Goal: Task Accomplishment & Management: Use online tool/utility

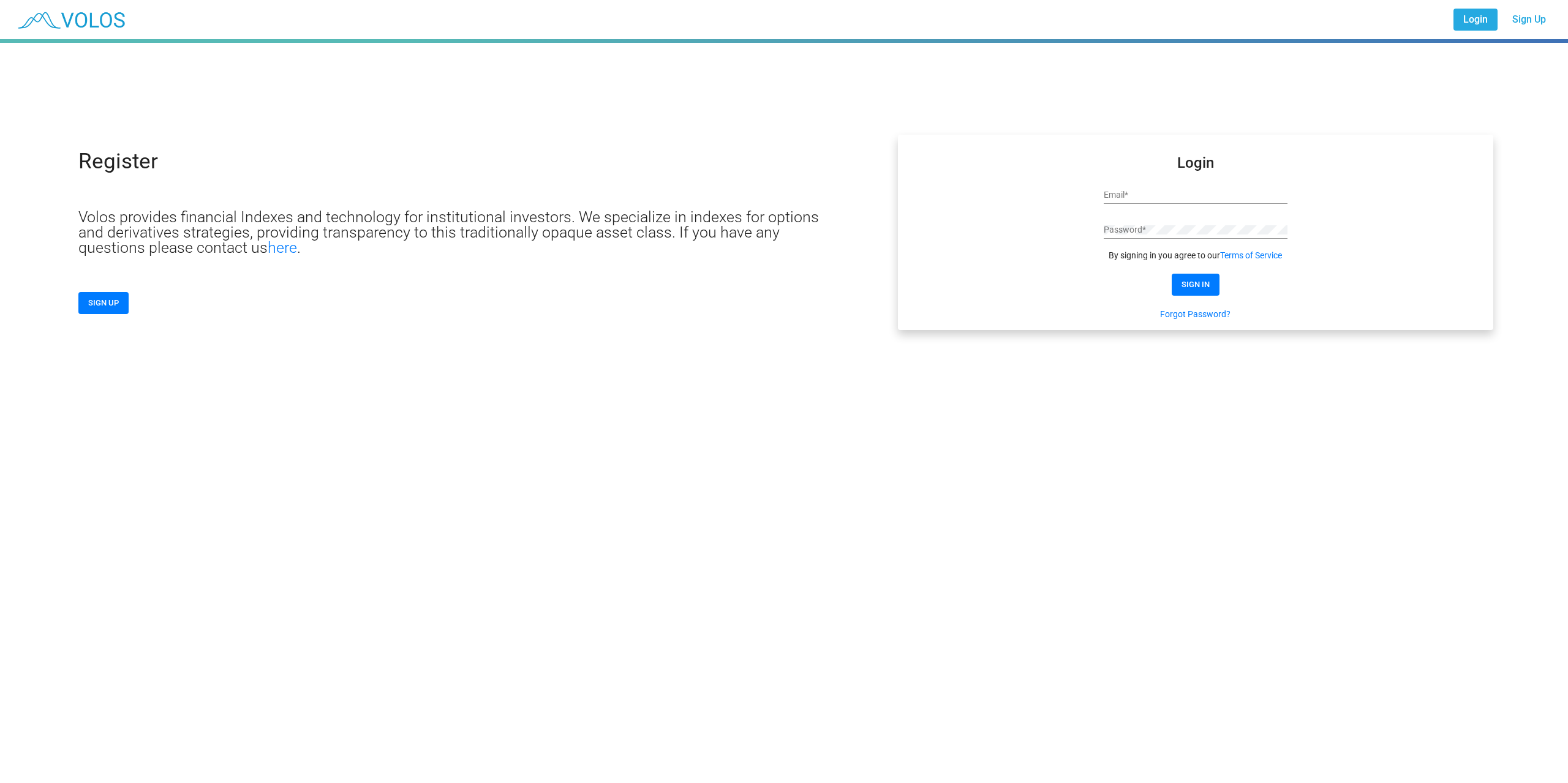
click at [1178, 202] on div "Email *" at bounding box center [1195, 192] width 184 height 24
click at [1170, 193] on input "Email *" at bounding box center [1195, 195] width 184 height 10
click at [1170, 193] on input "**********" at bounding box center [1195, 195] width 184 height 10
type input "**********"
click at [1194, 239] on div "Password *" at bounding box center [1195, 232] width 184 height 35
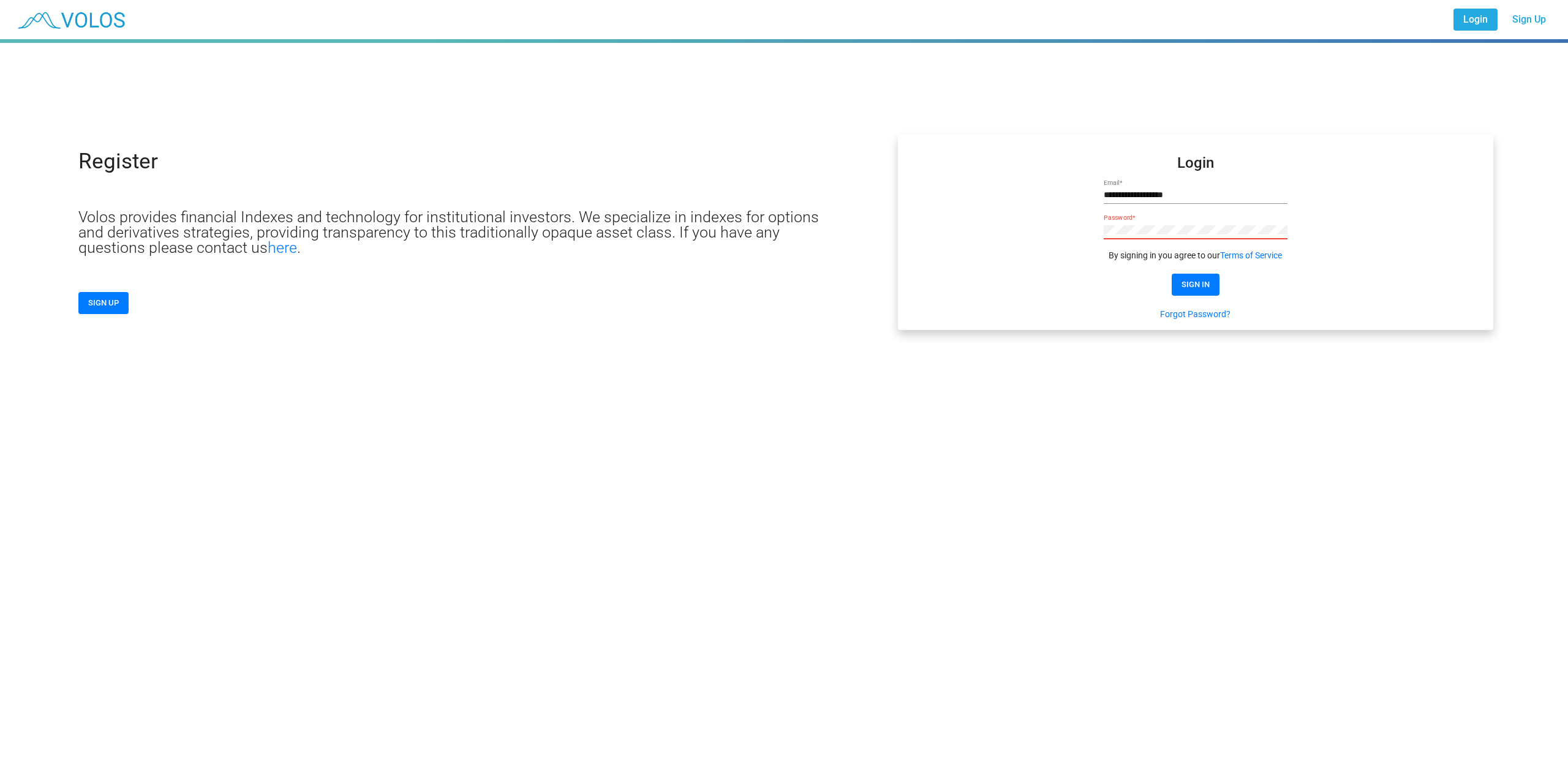
click at [1188, 320] on link "Forgot Password?" at bounding box center [1195, 314] width 71 height 12
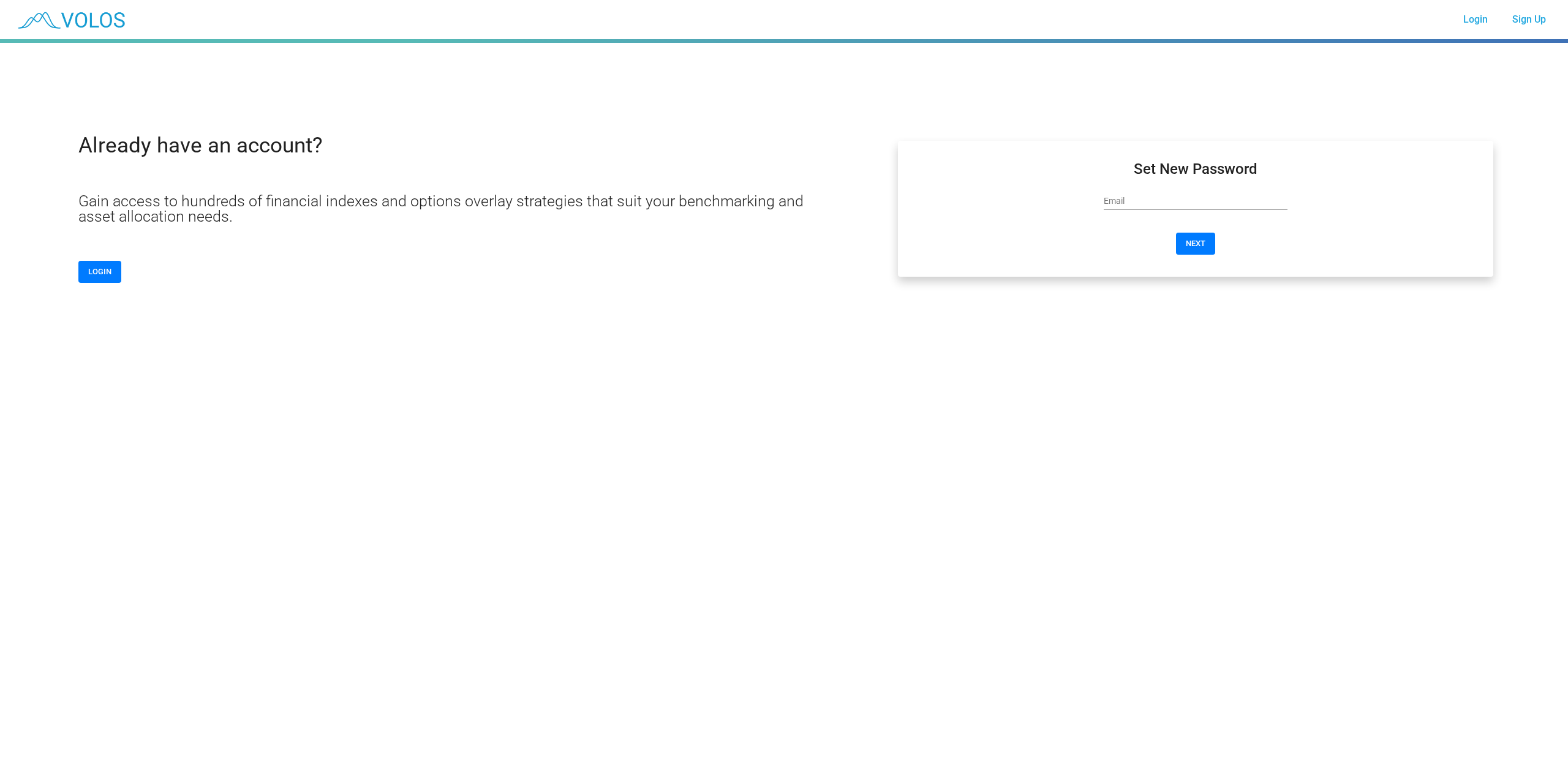
click at [1178, 209] on div "Email" at bounding box center [1195, 198] width 184 height 24
click at [1179, 205] on input "Email" at bounding box center [1195, 201] width 184 height 10
type input "**********"
click at [1191, 244] on span "NEXT" at bounding box center [1195, 243] width 20 height 9
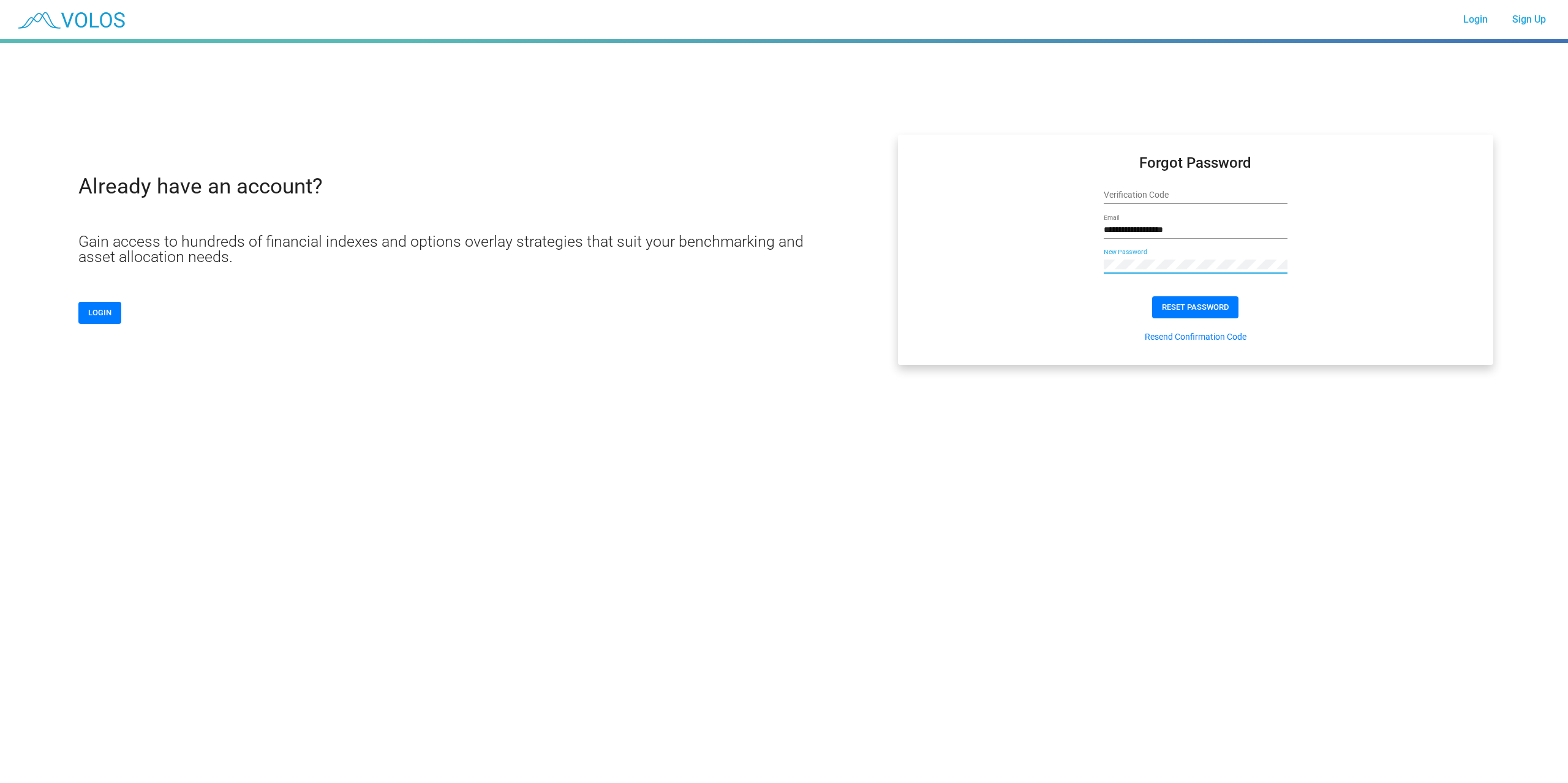
click at [1156, 339] on link "Resend Confirmation Code" at bounding box center [1195, 337] width 101 height 12
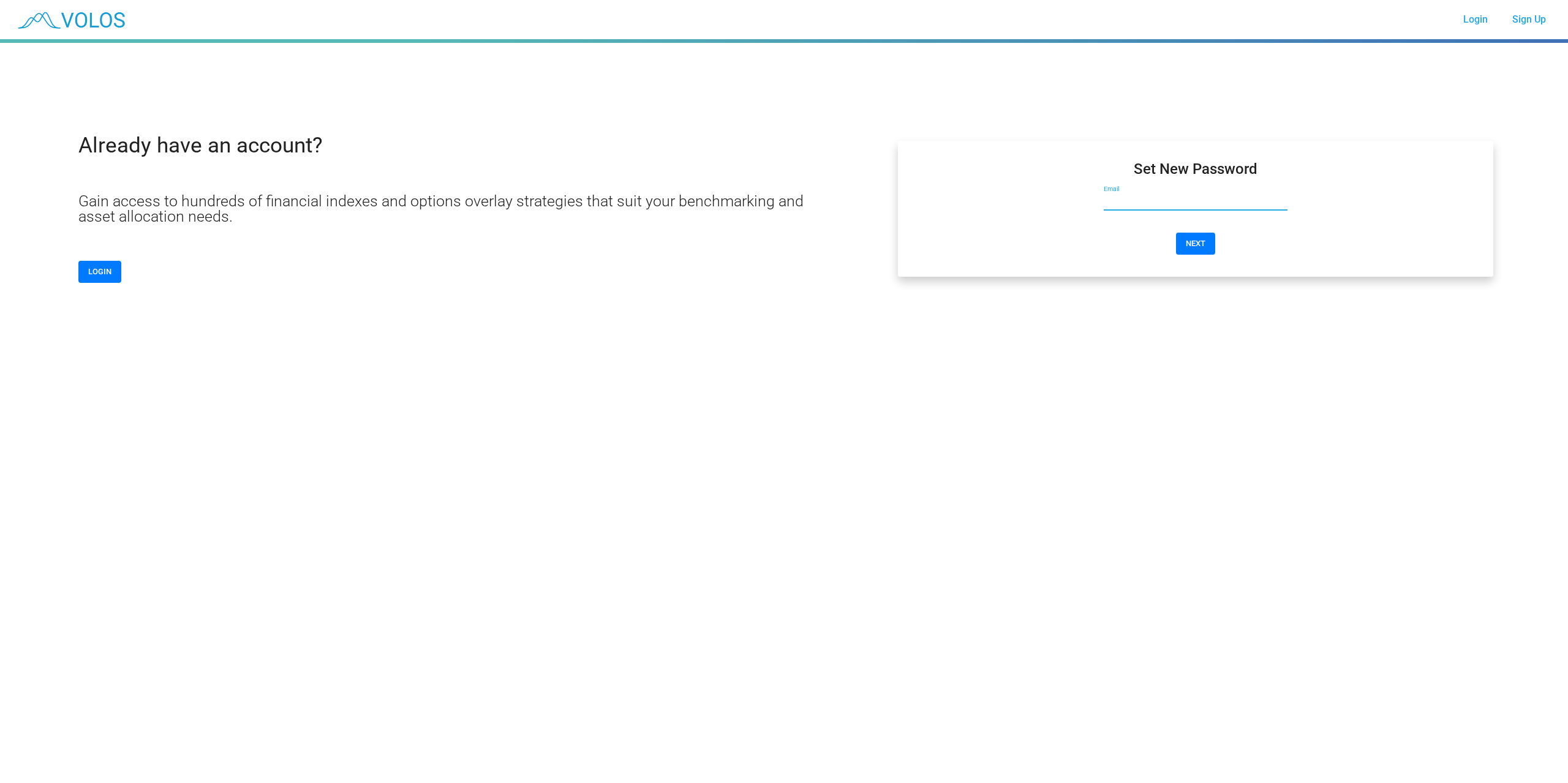
click at [1132, 203] on input "Email" at bounding box center [1195, 201] width 184 height 10
type input "**********"
click at [1189, 244] on span "NEXT" at bounding box center [1195, 243] width 20 height 9
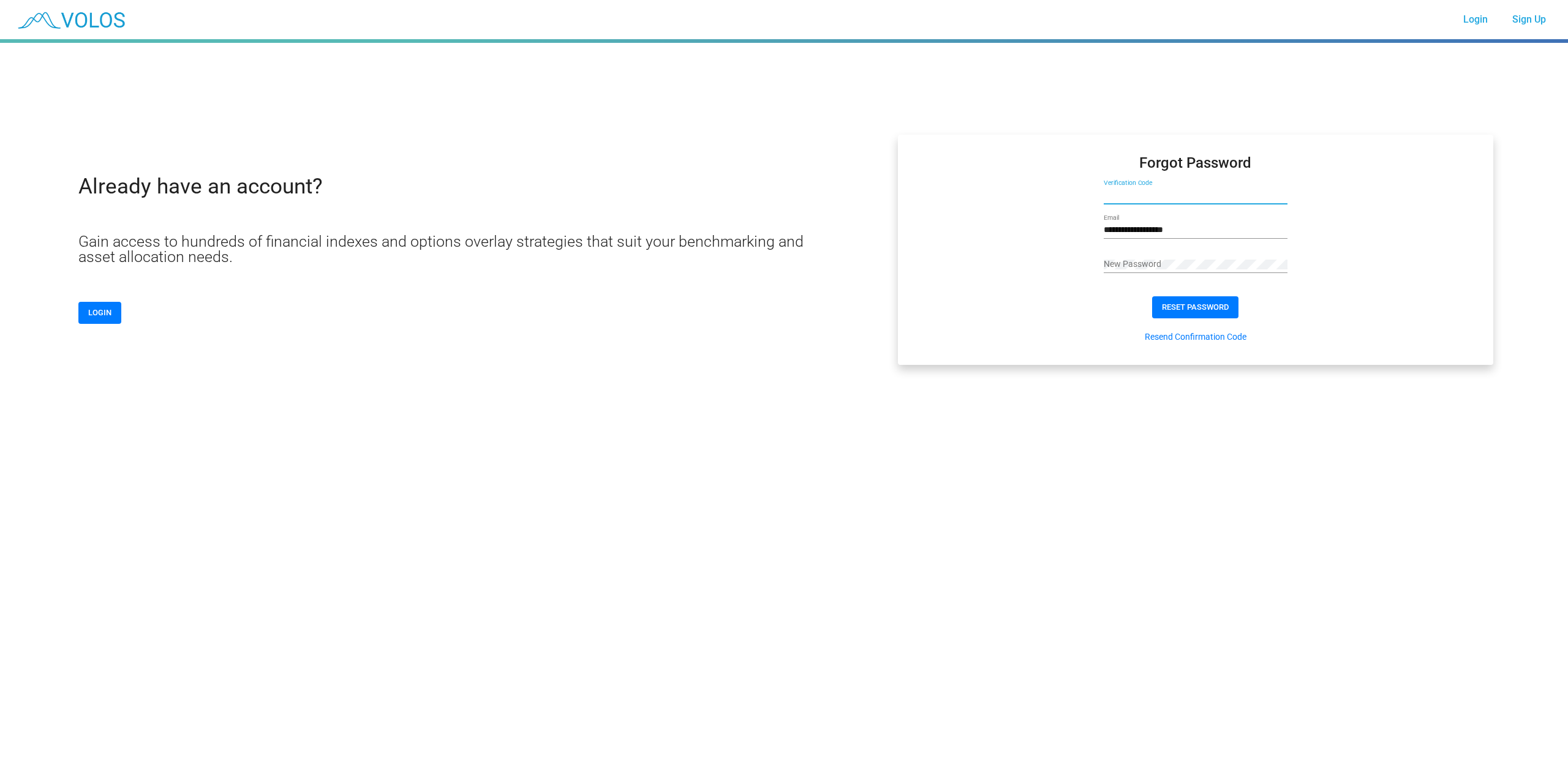
click at [1130, 191] on input "Verification Code" at bounding box center [1195, 195] width 184 height 10
paste input "******"
type input "******"
click button "RESET PASSWORD" at bounding box center [1195, 307] width 86 height 22
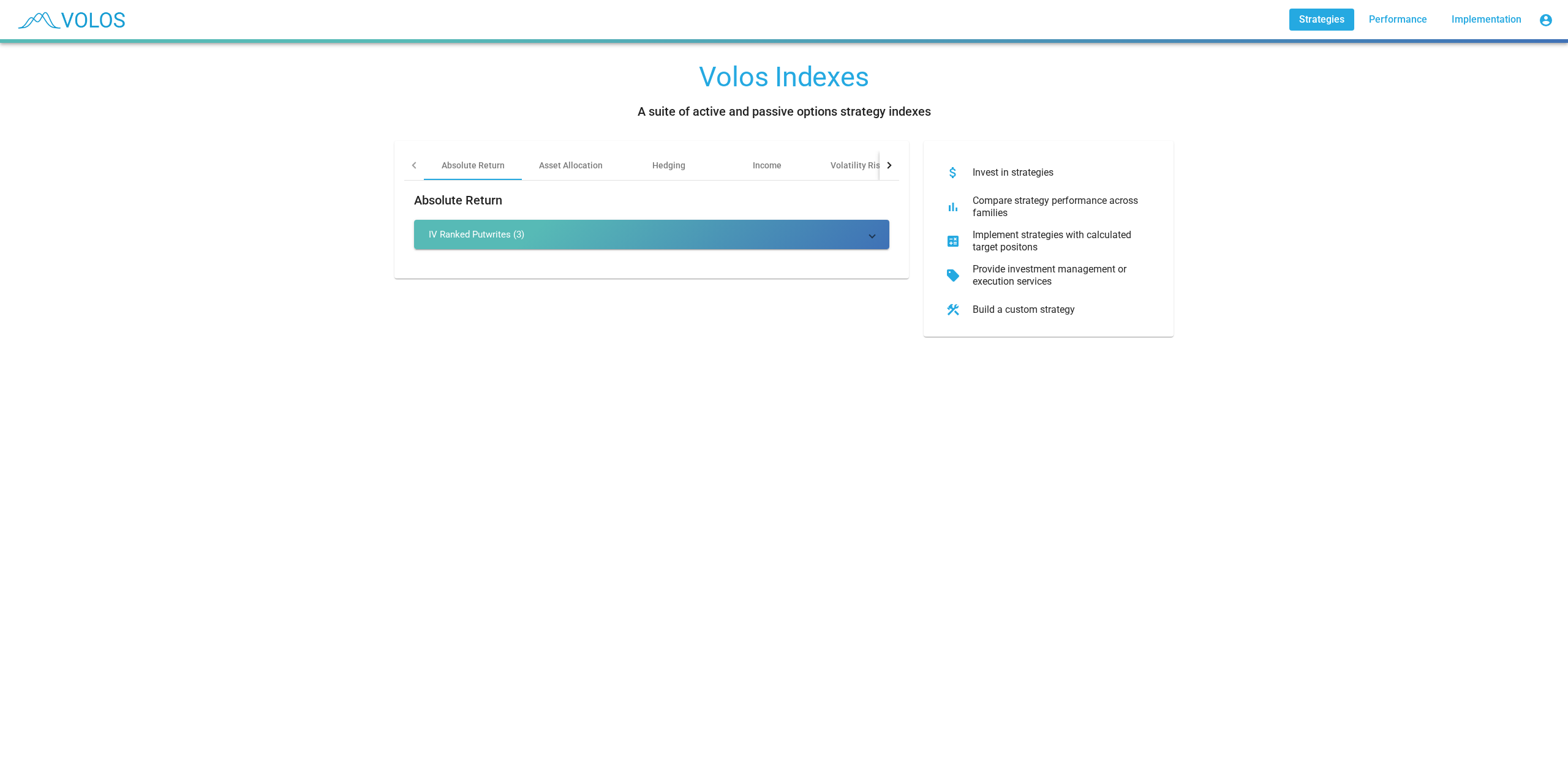
click at [74, 32] on img at bounding box center [70, 20] width 121 height 31
click at [549, 171] on div "Asset Allocation" at bounding box center [571, 165] width 98 height 29
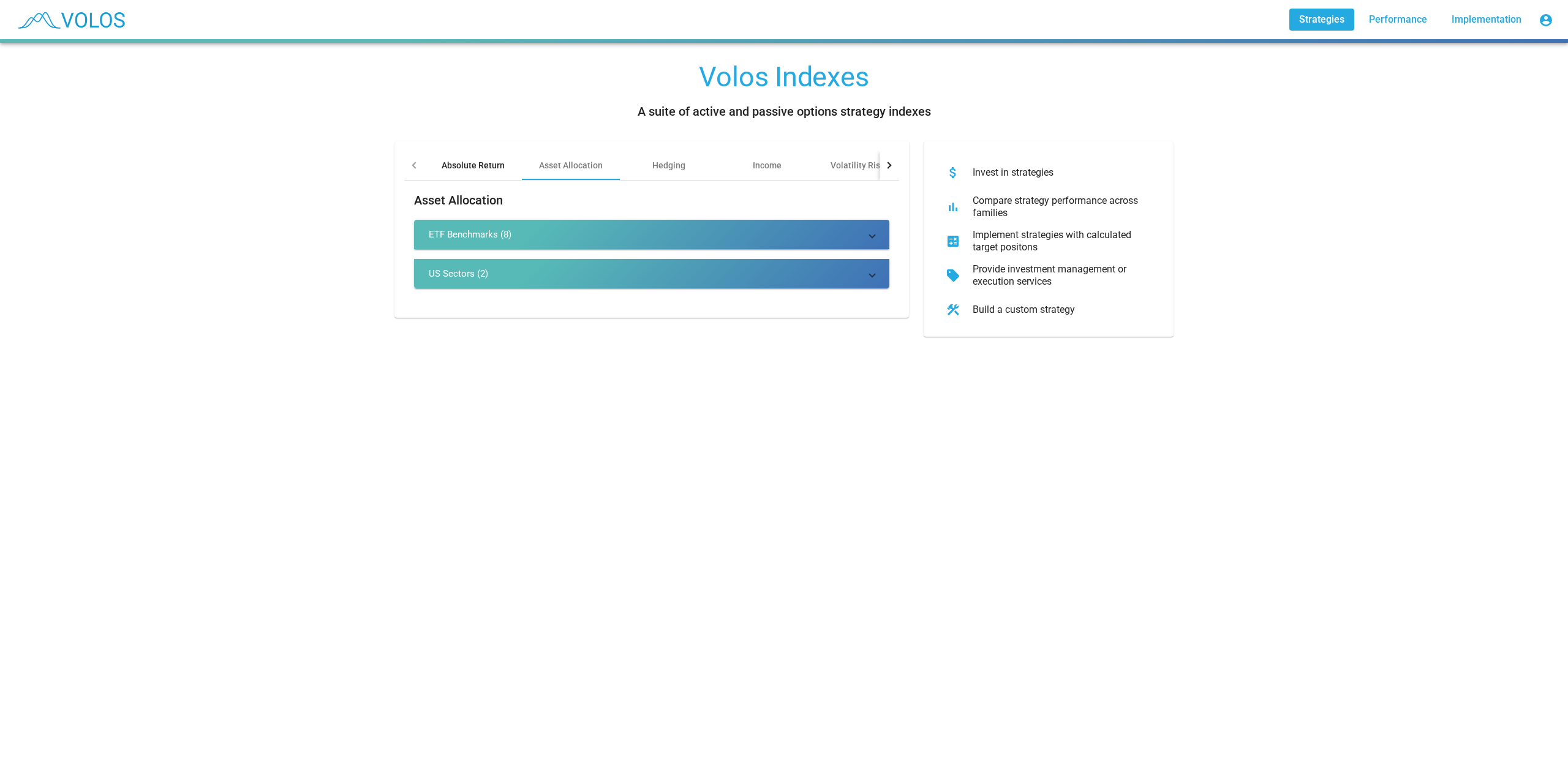
click at [481, 161] on div "Absolute Return" at bounding box center [473, 165] width 63 height 12
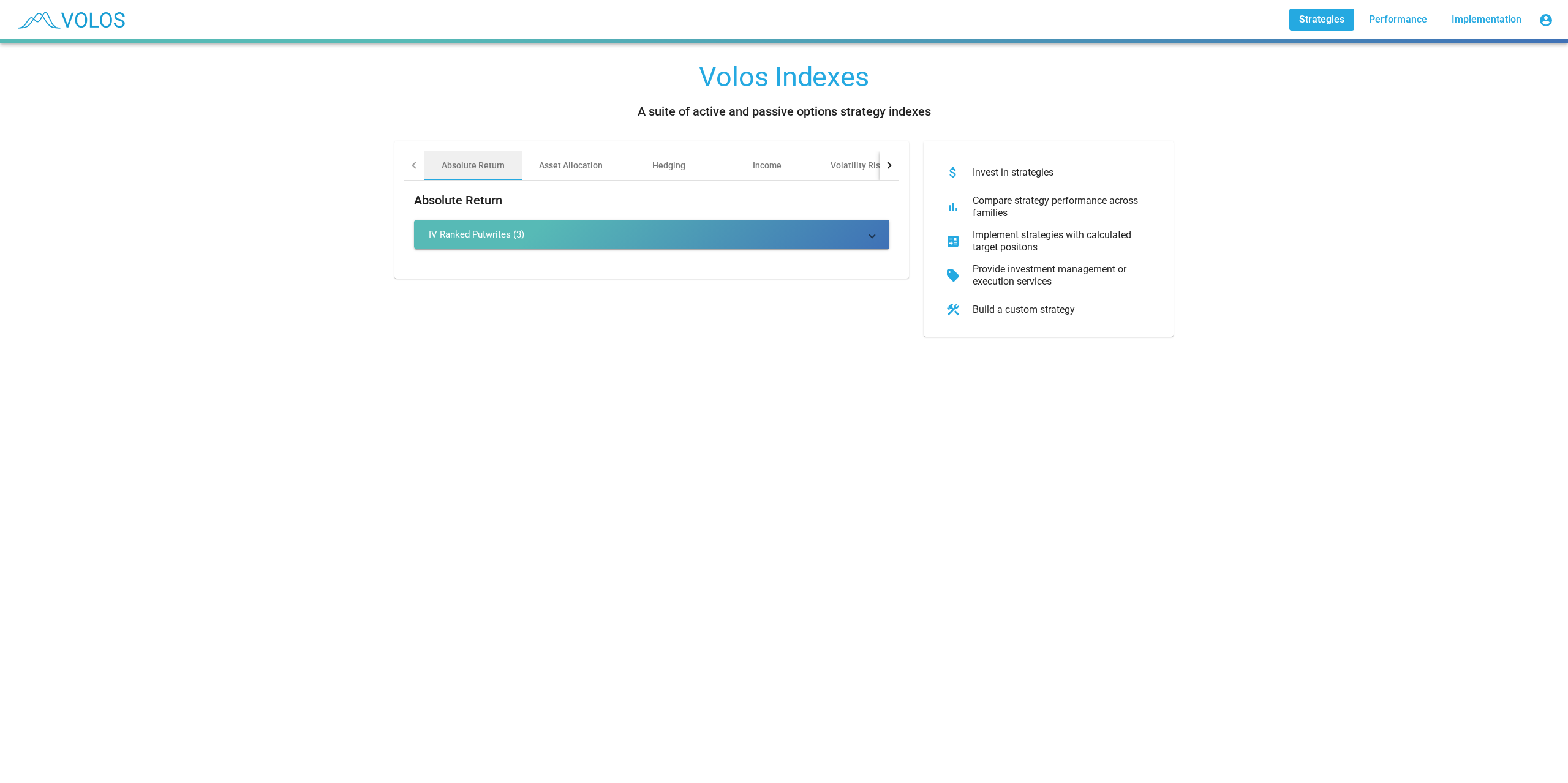
click at [411, 167] on div at bounding box center [415, 165] width 7 height 7
click at [802, 156] on div "Income" at bounding box center [767, 165] width 98 height 29
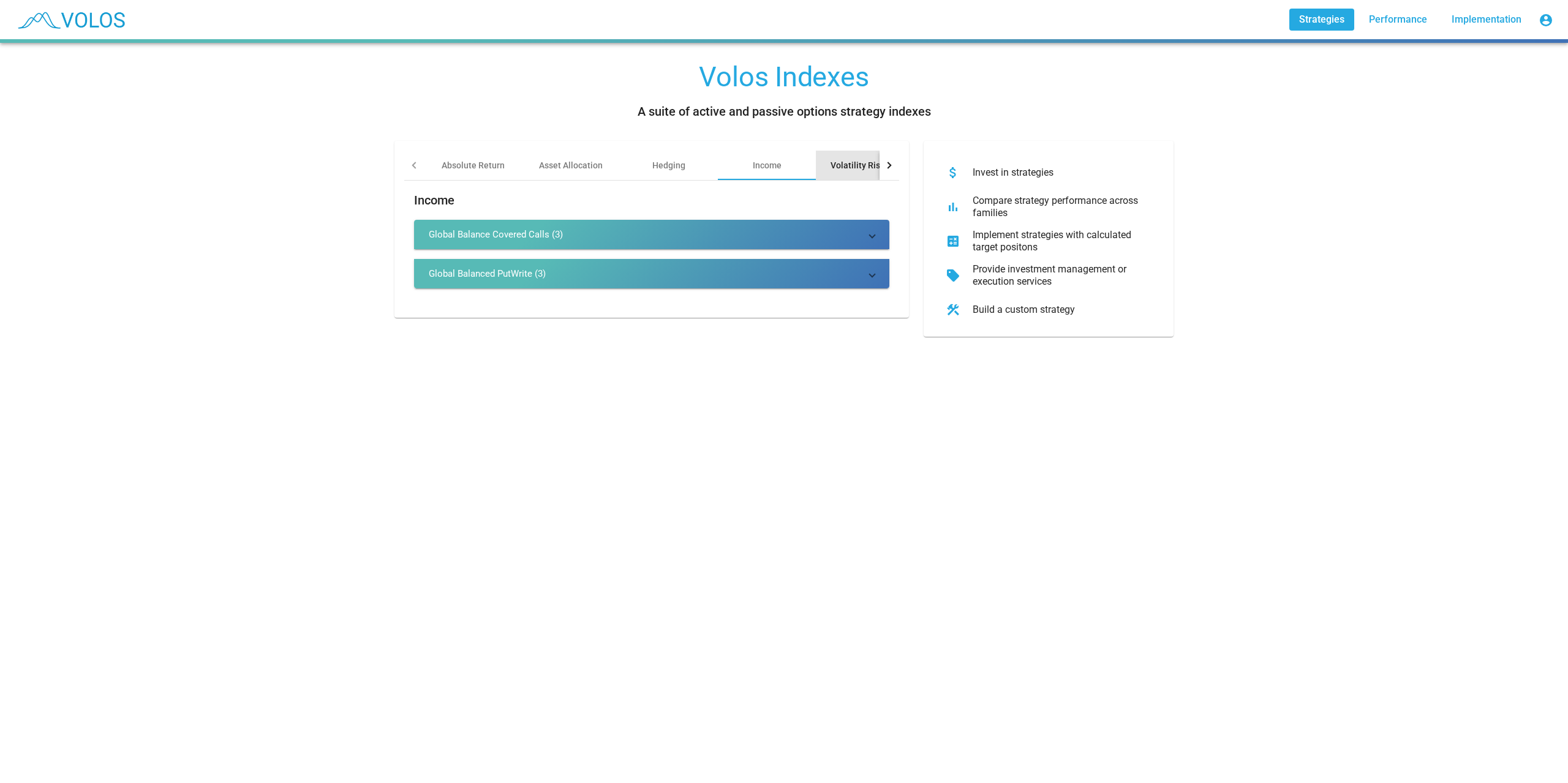
click at [833, 159] on div "Volatility Risk Premia" at bounding box center [872, 165] width 84 height 12
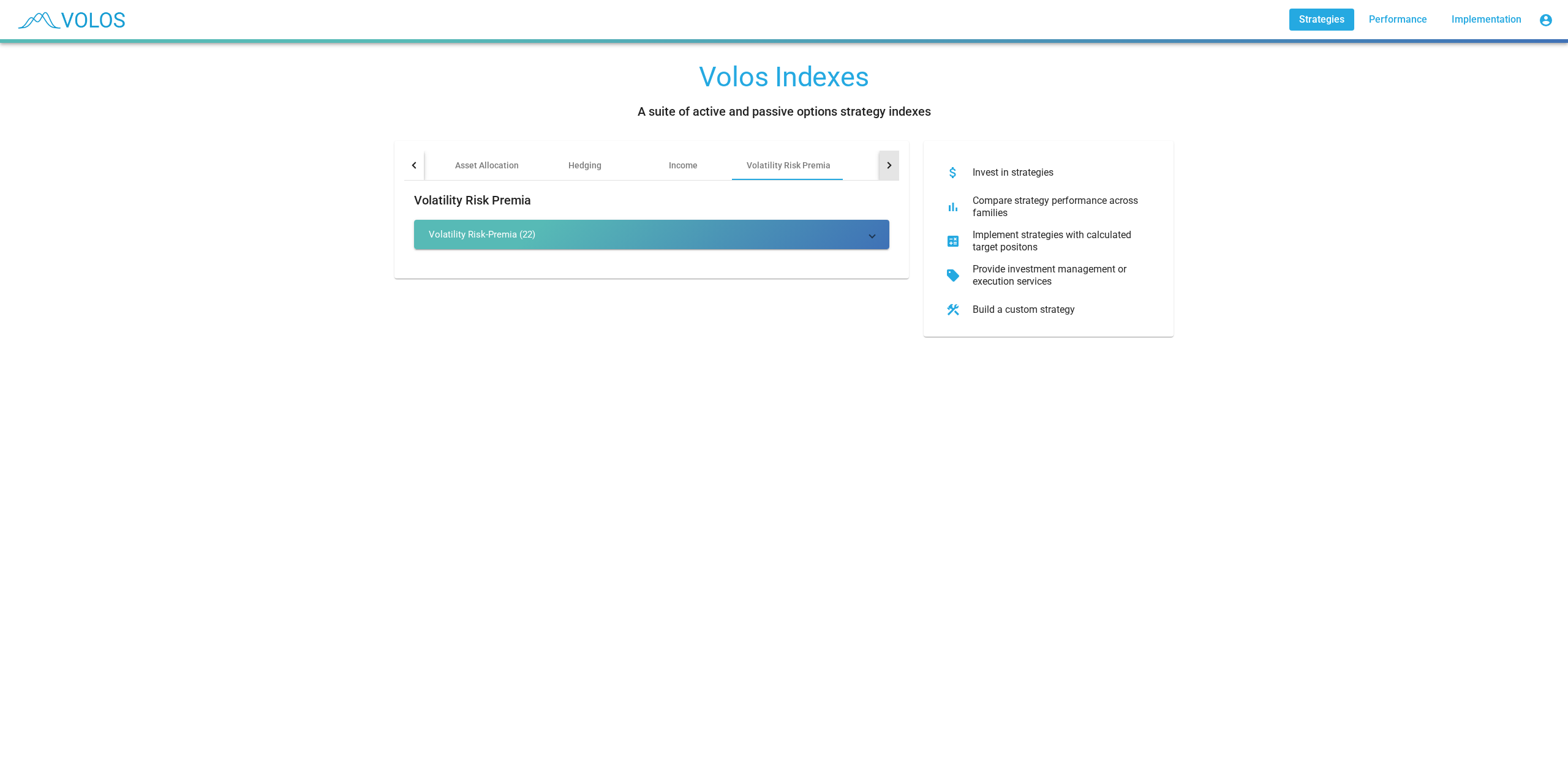
click at [882, 161] on div at bounding box center [889, 165] width 20 height 29
click at [404, 172] on div at bounding box center [414, 165] width 20 height 29
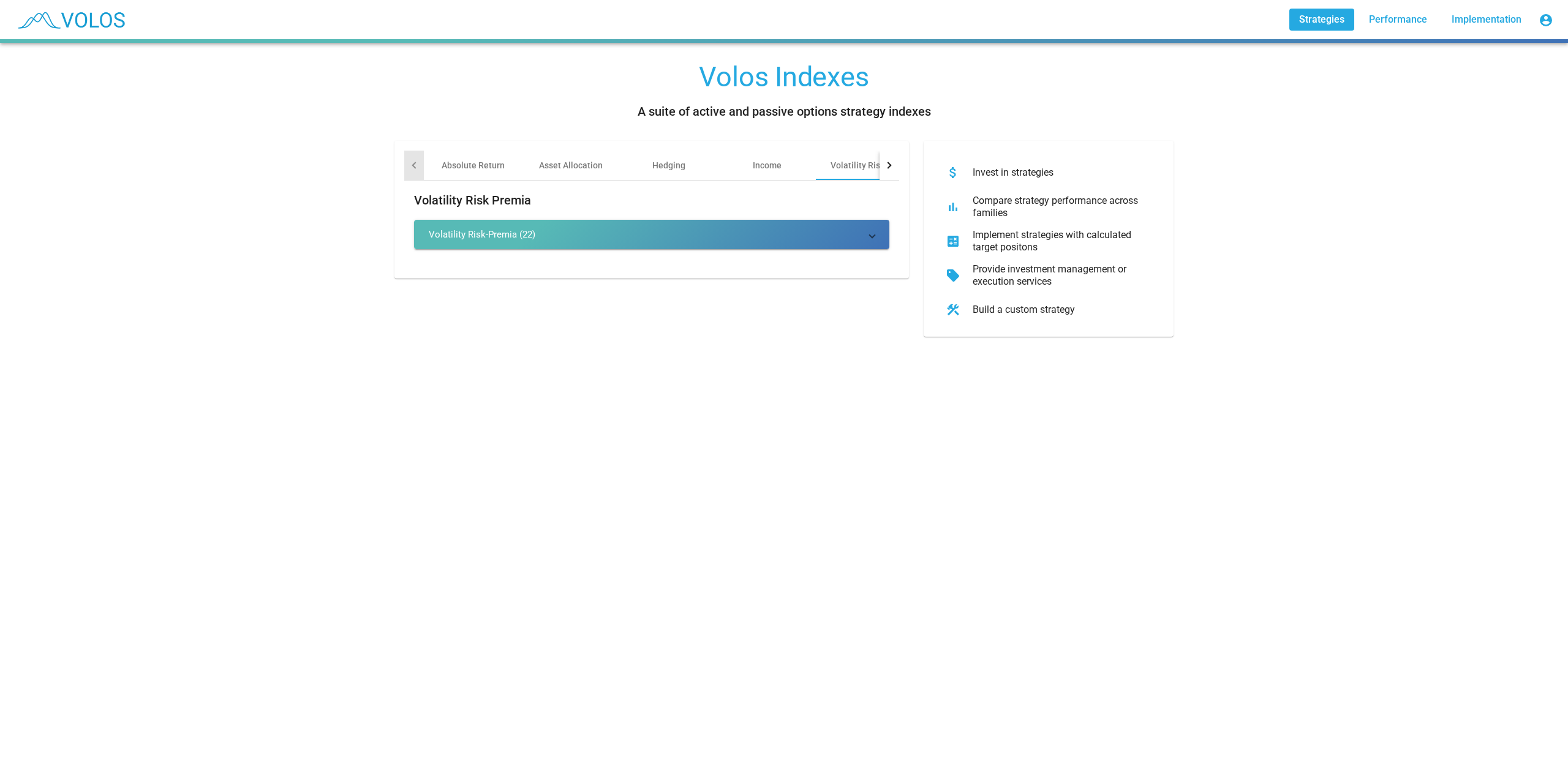
click at [404, 172] on div at bounding box center [414, 165] width 20 height 29
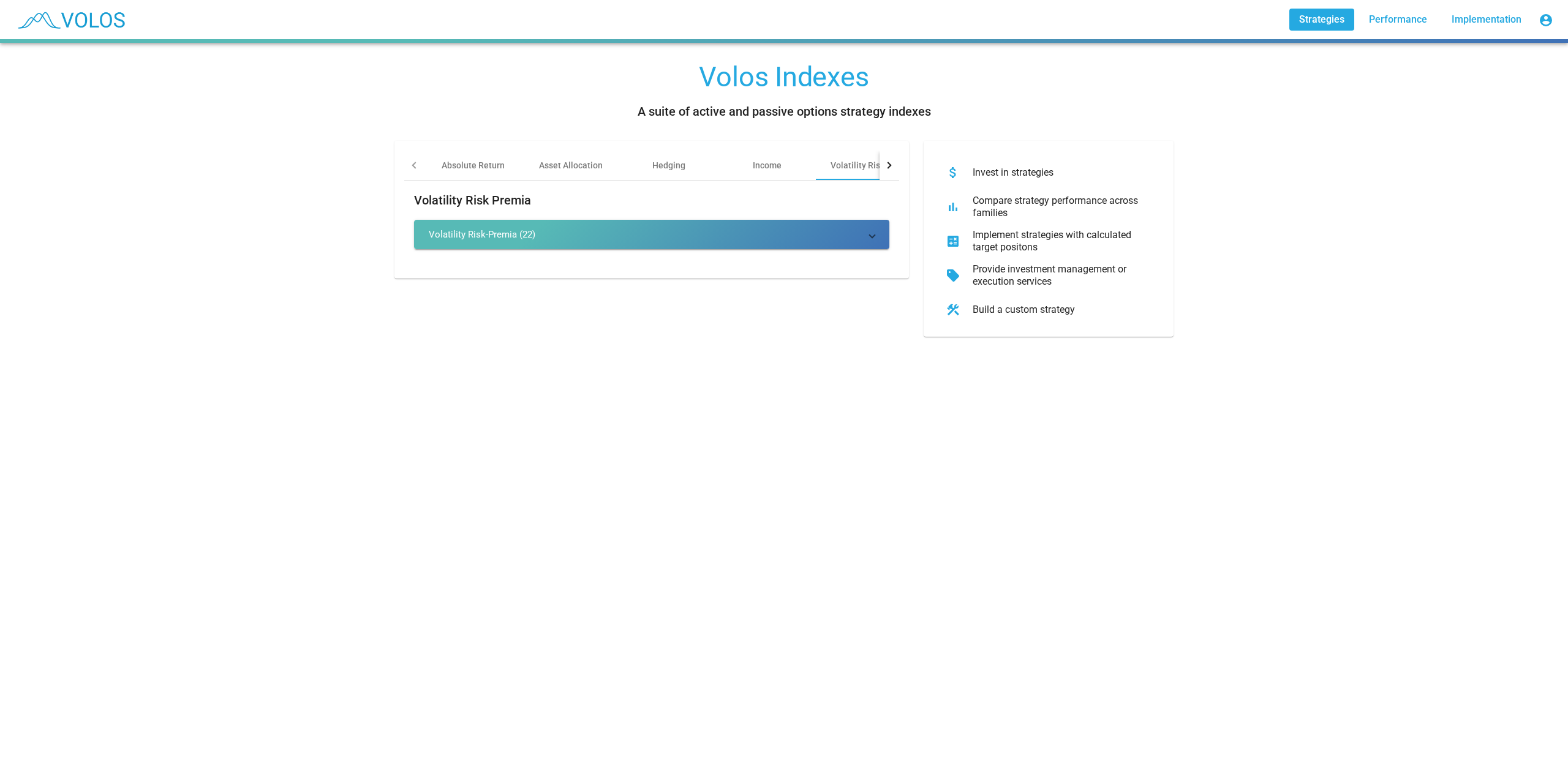
click at [404, 172] on div at bounding box center [414, 165] width 20 height 29
click at [449, 160] on div "Absolute Return" at bounding box center [473, 165] width 63 height 12
click at [735, 461] on div "Volos Indexes A suite of active and passive options strategy indexes Absolute R…" at bounding box center [784, 413] width 1568 height 740
click at [592, 162] on div "Asset Allocation" at bounding box center [570, 165] width 63 height 12
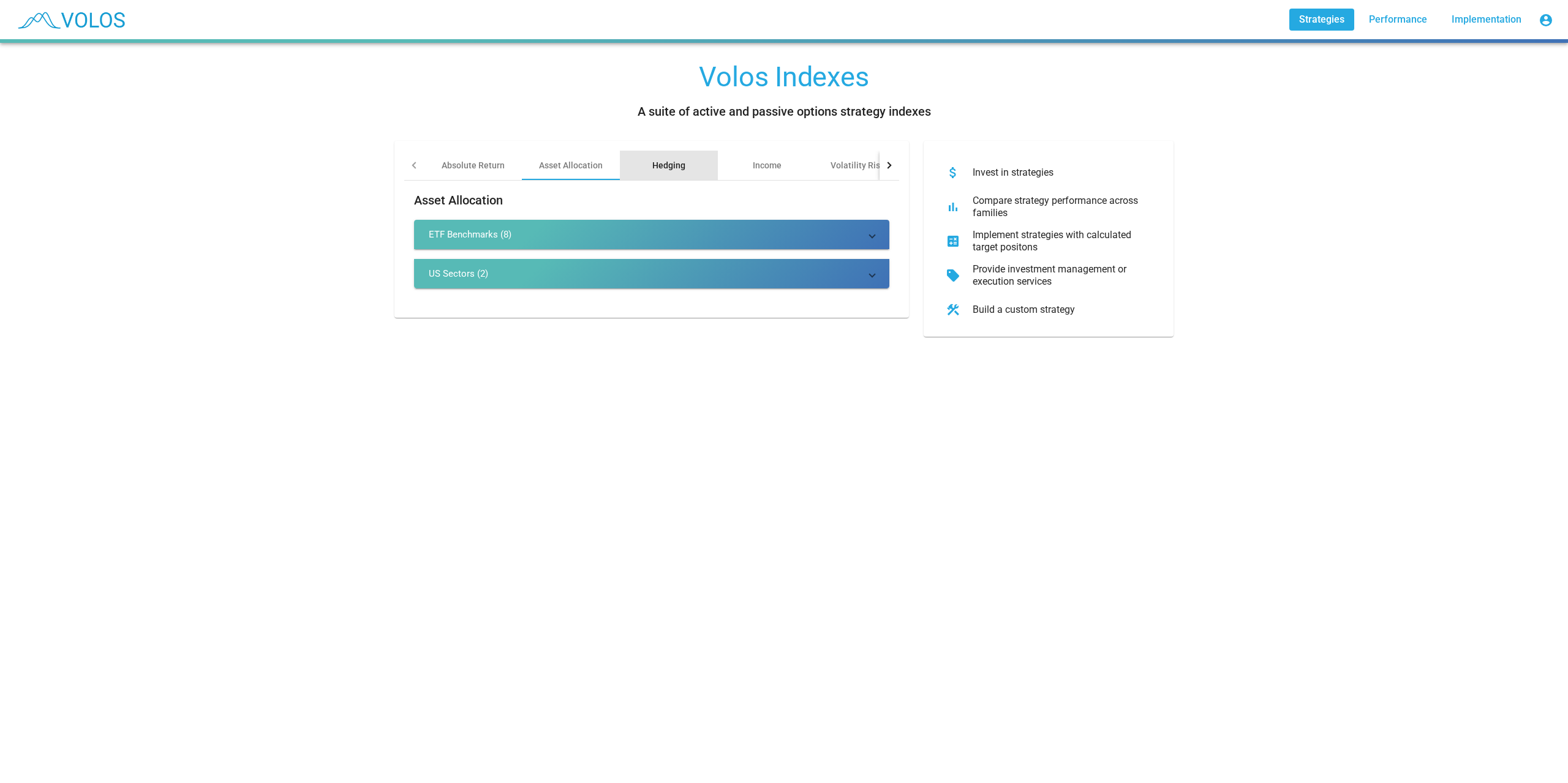
click at [635, 163] on div "Hedging" at bounding box center [669, 165] width 98 height 29
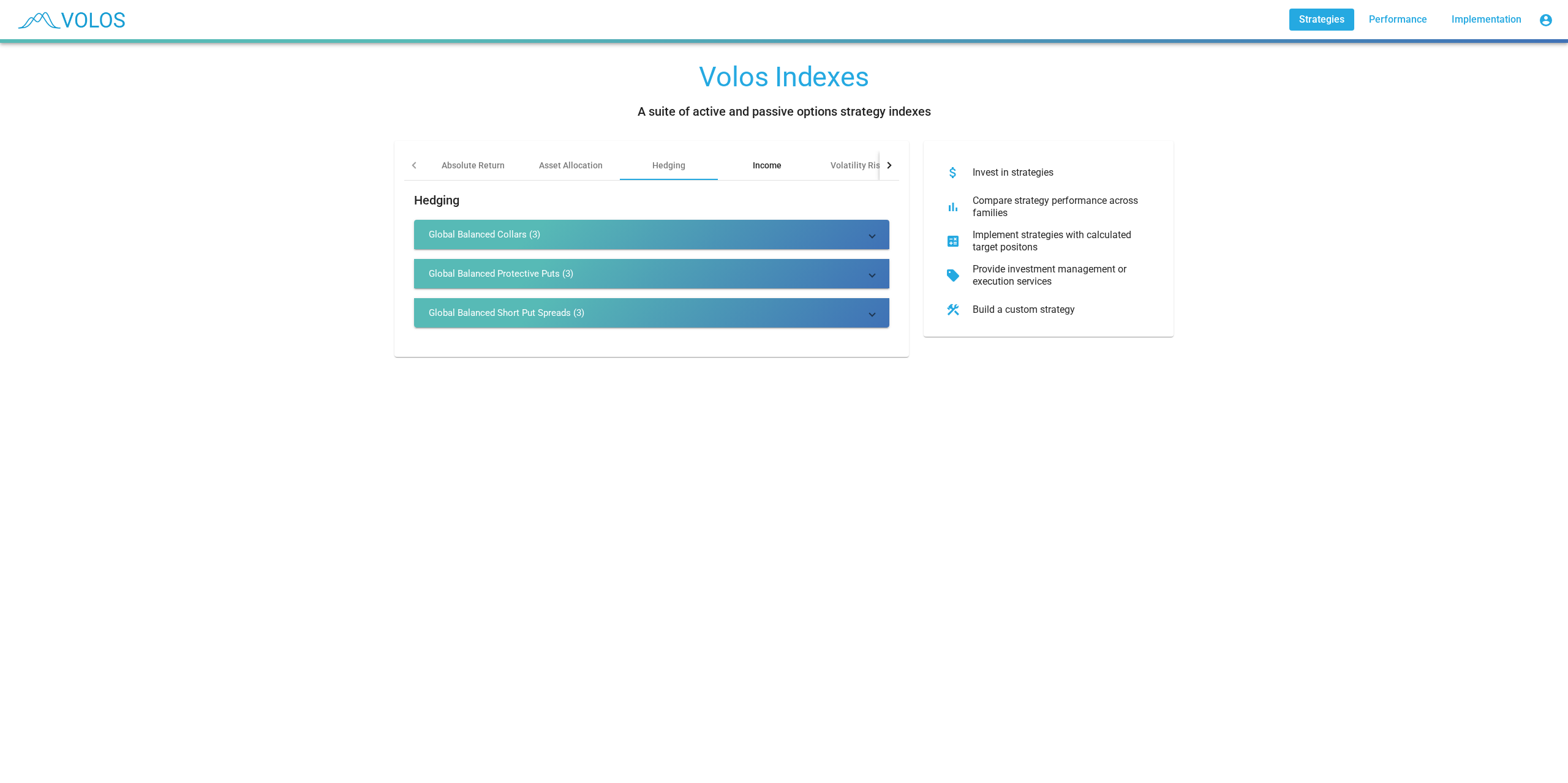
click at [734, 156] on div "Income" at bounding box center [767, 165] width 98 height 29
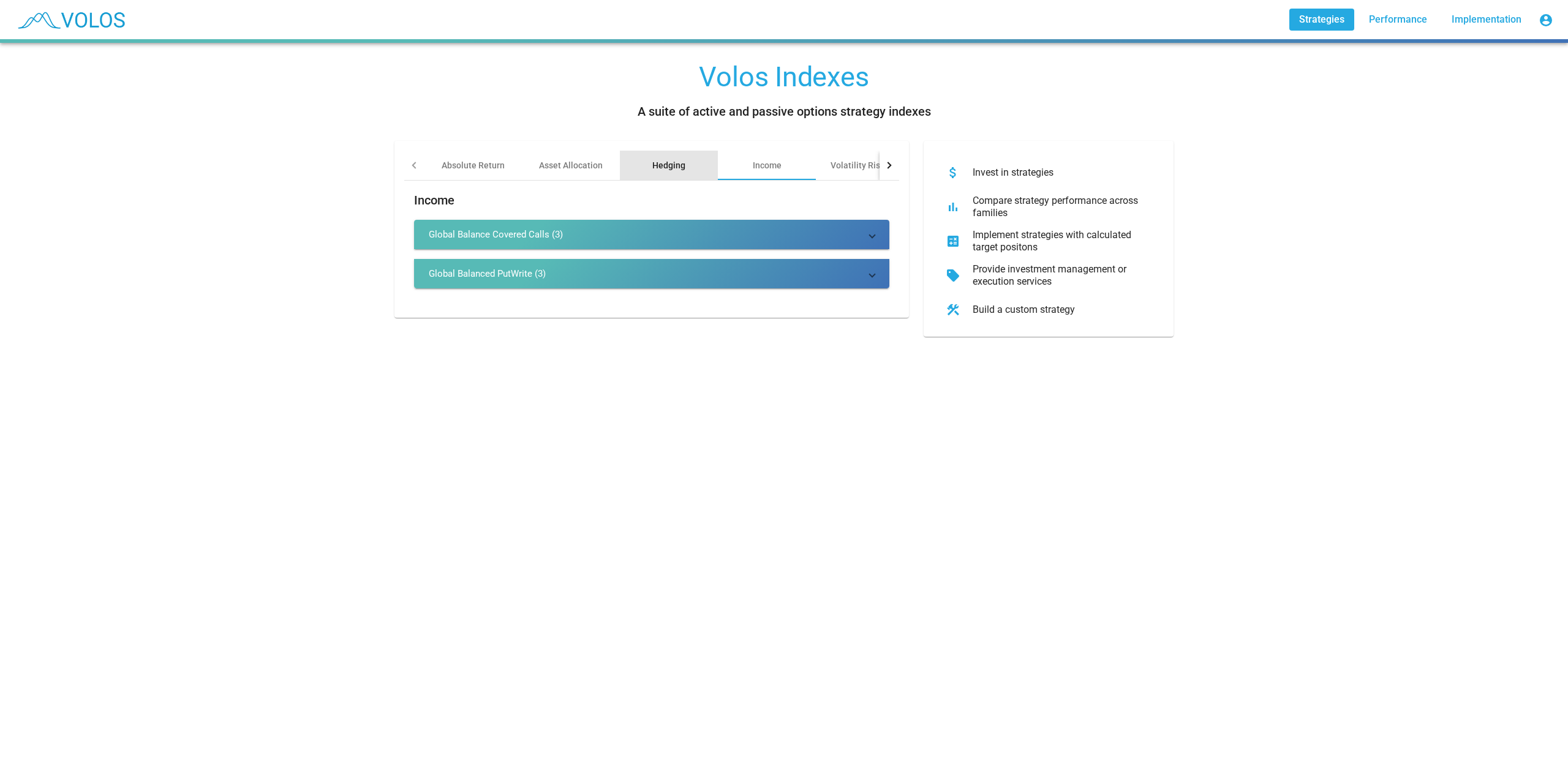
click at [685, 155] on div "Hedging" at bounding box center [669, 165] width 98 height 29
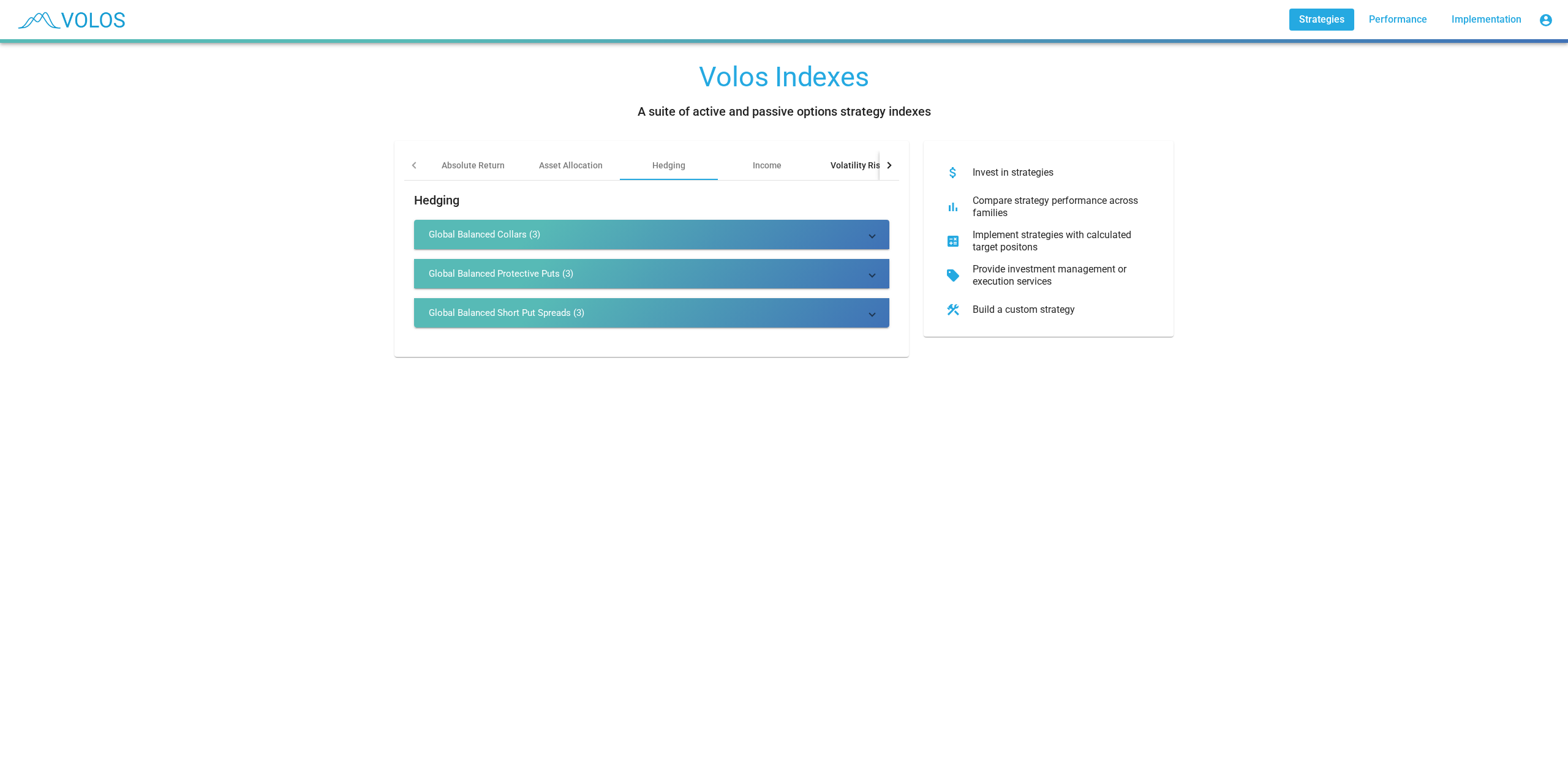
click at [862, 171] on div "Volatility Risk Premia" at bounding box center [872, 165] width 113 height 29
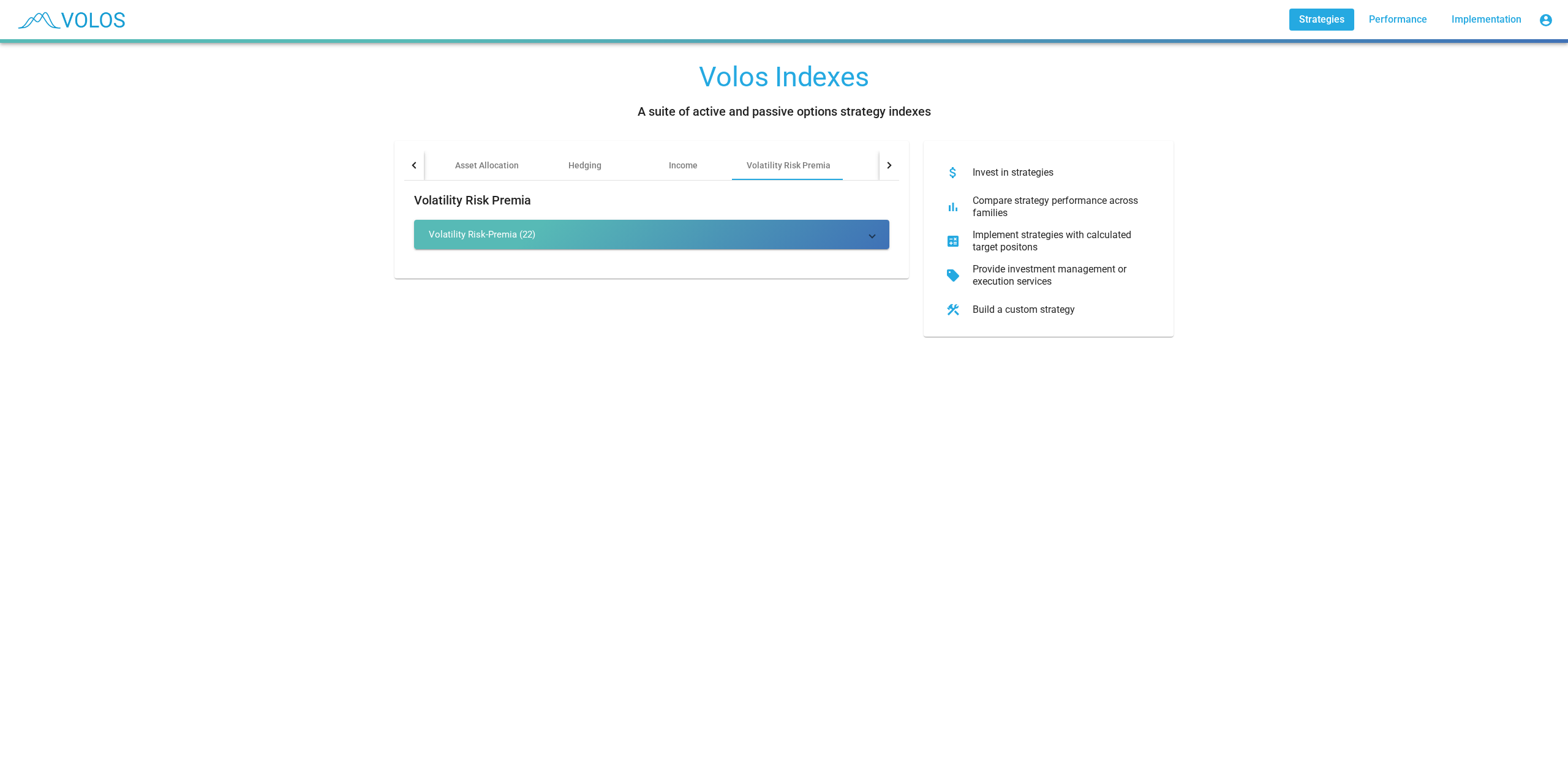
click at [396, 161] on mat-card "Absolute Return Asset Allocation Hedging Income Volatility Risk Premia Other Vo…" at bounding box center [651, 209] width 515 height 138
click at [405, 166] on div at bounding box center [414, 165] width 20 height 29
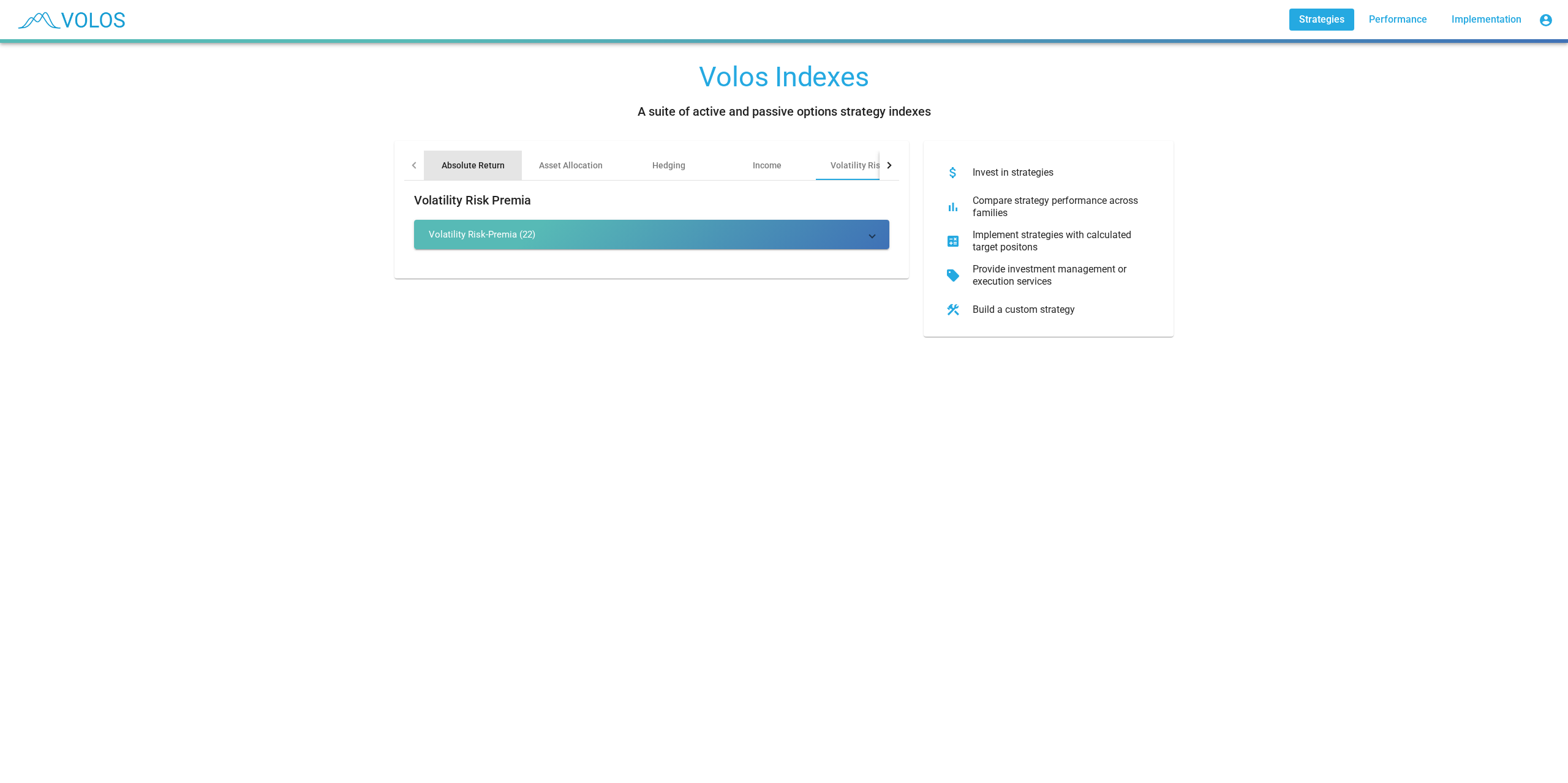
click at [463, 167] on div "Absolute Return" at bounding box center [473, 165] width 63 height 12
click at [1543, 16] on mat-icon "account_circle" at bounding box center [1546, 20] width 14 height 14
click at [1393, 30] on div at bounding box center [784, 392] width 1568 height 783
click at [1393, 23] on span "Performance" at bounding box center [1397, 20] width 58 height 12
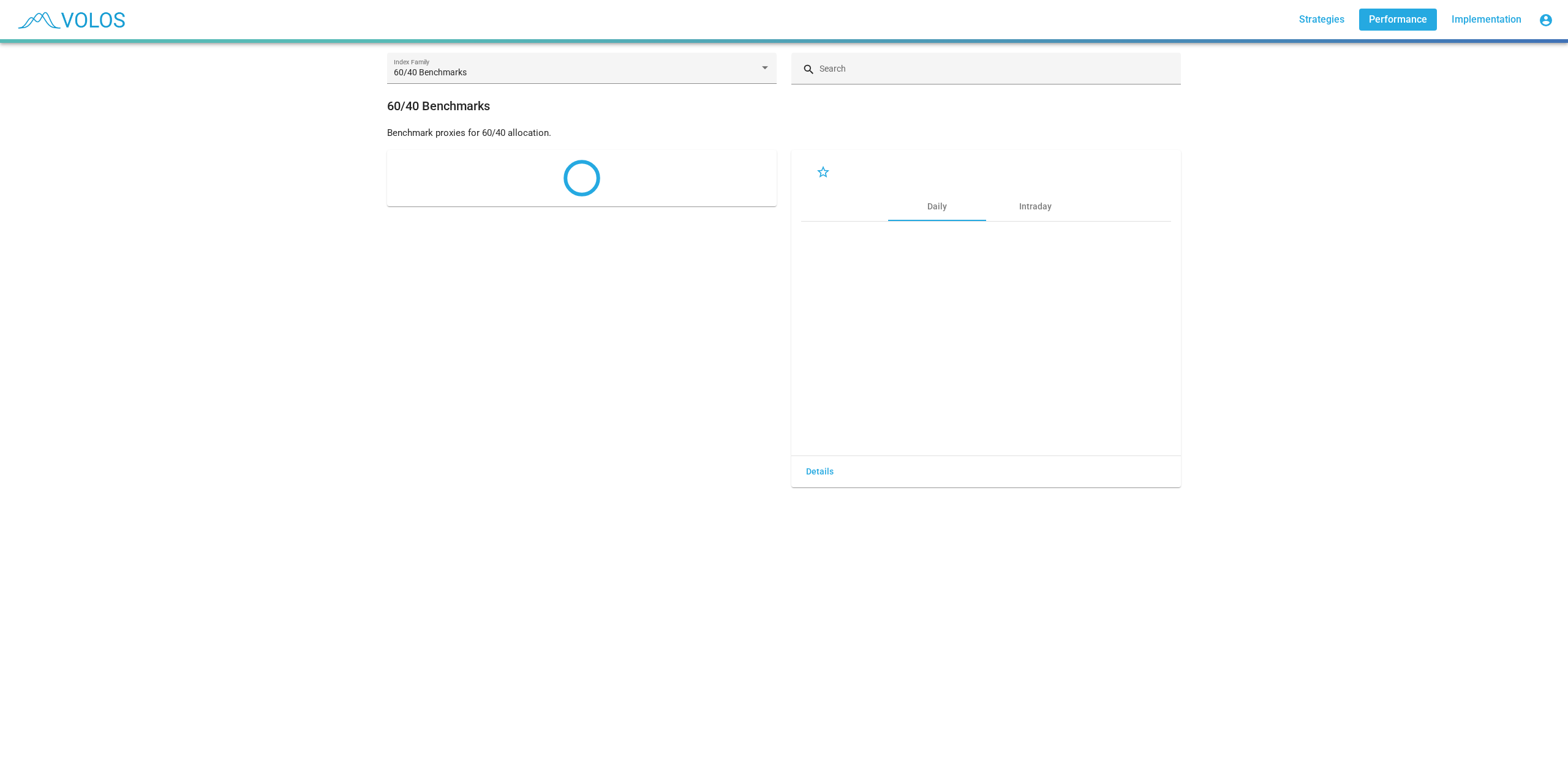
click at [1508, 26] on link "Implementation" at bounding box center [1486, 20] width 90 height 22
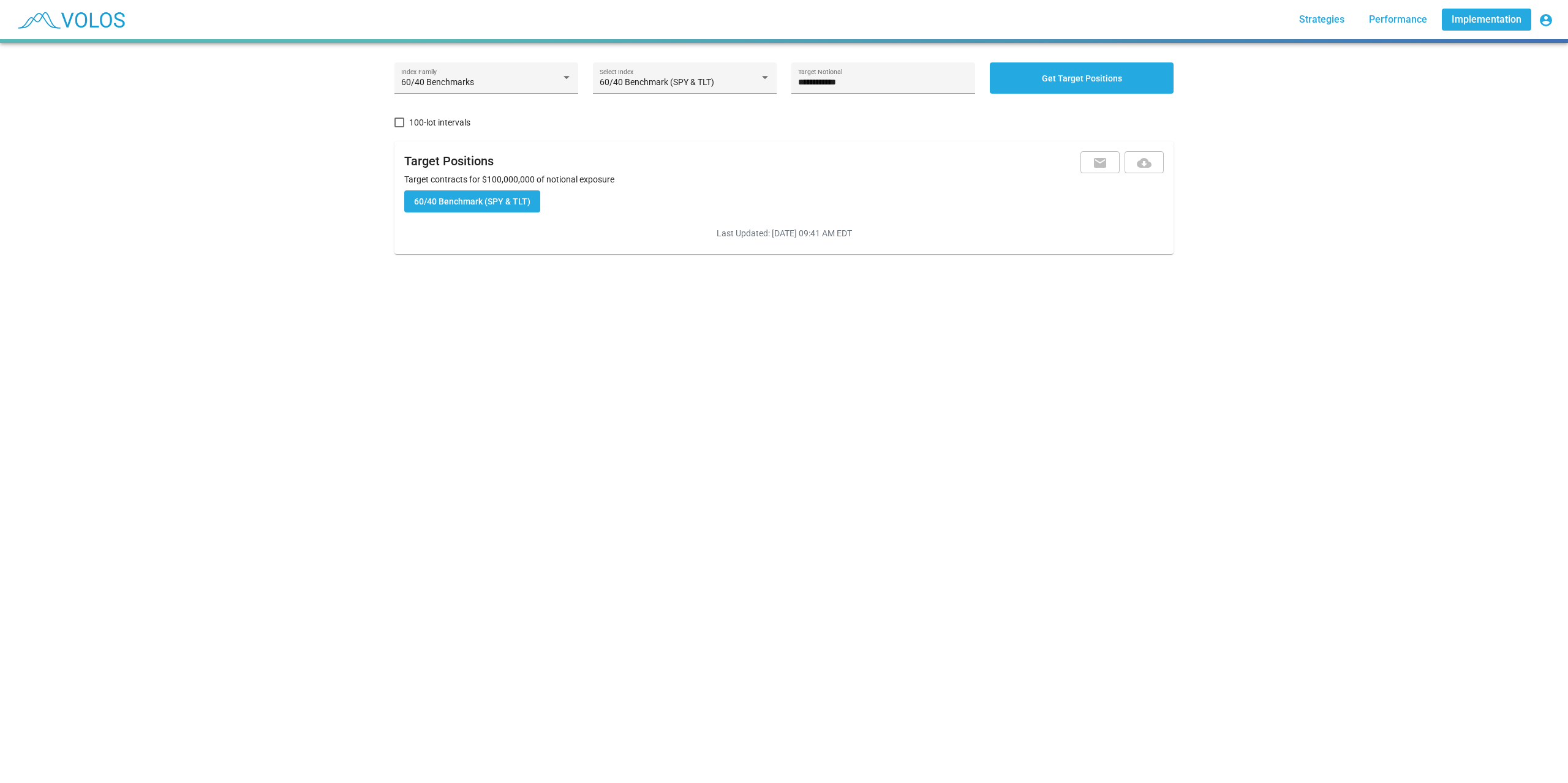
click at [1328, 27] on link "Strategies" at bounding box center [1321, 20] width 65 height 22
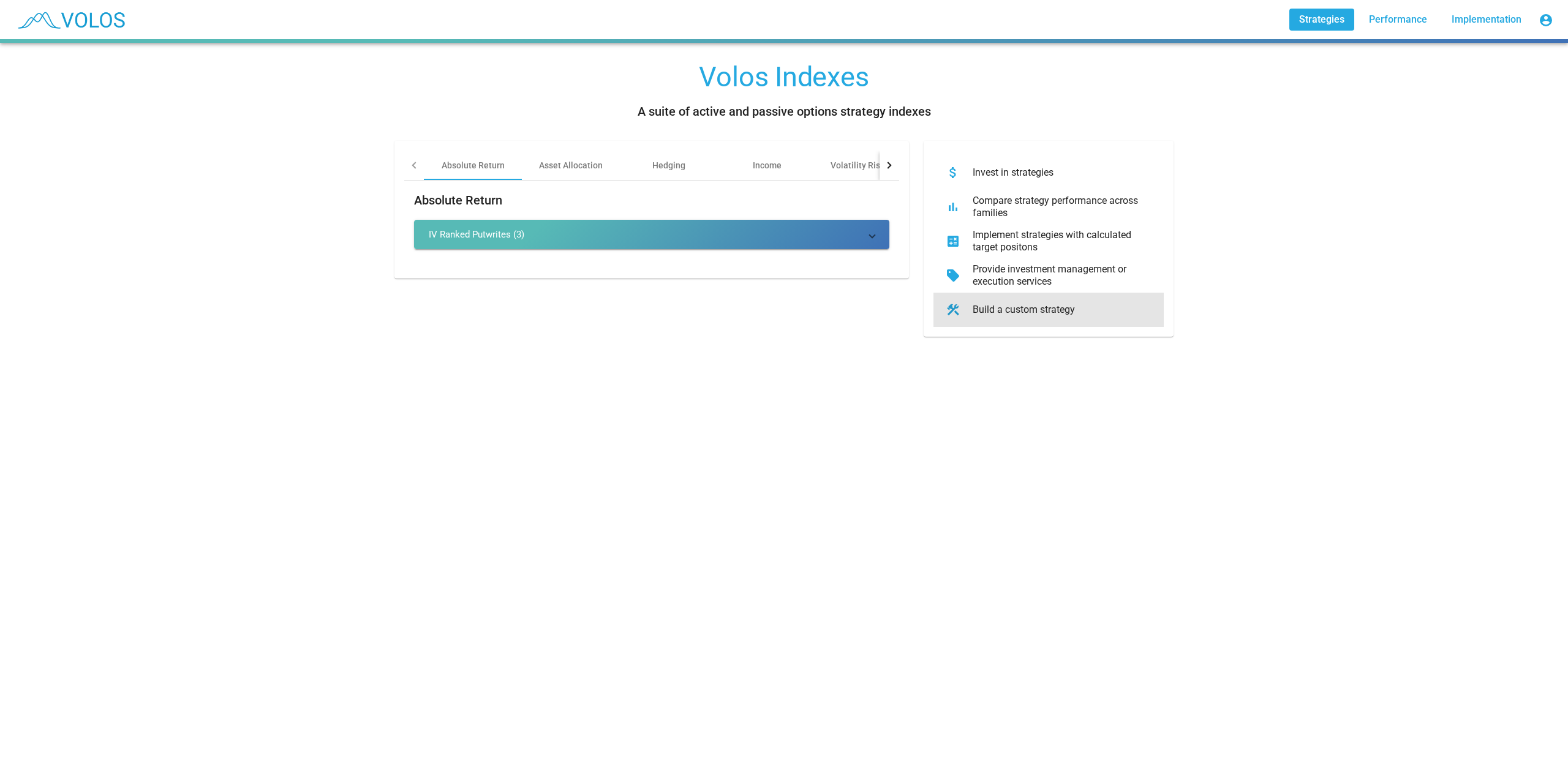
click at [985, 317] on div "construction Build a custom strategy" at bounding box center [1048, 310] width 230 height 34
